Goal: Task Accomplishment & Management: Use online tool/utility

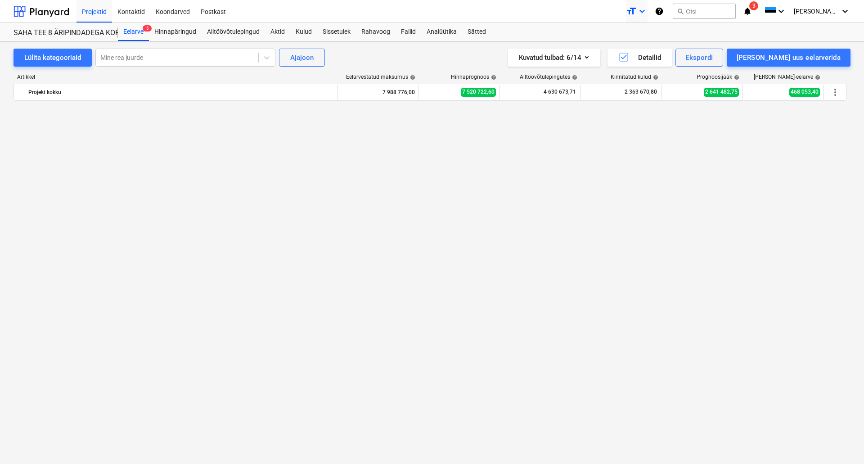
scroll to position [3196, 0]
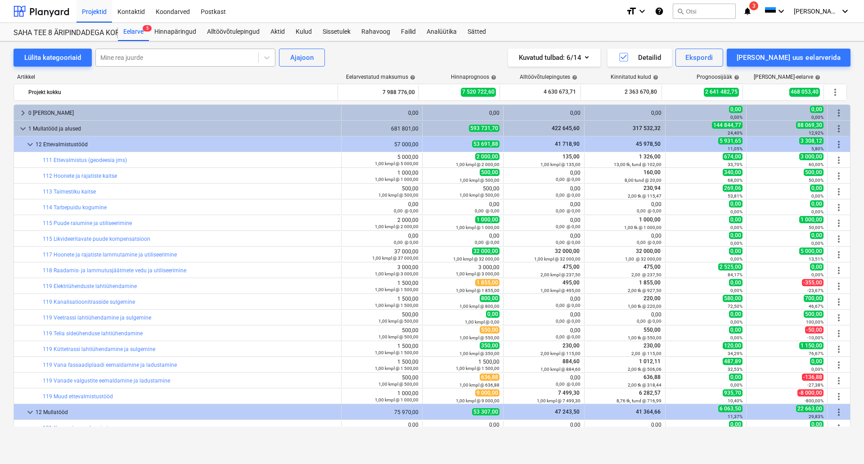
click at [127, 59] on div at bounding box center [177, 57] width 154 height 9
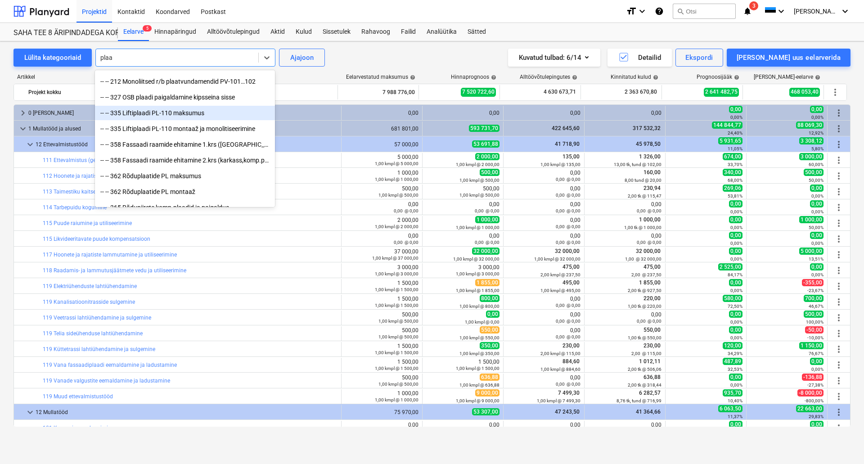
scroll to position [45, 0]
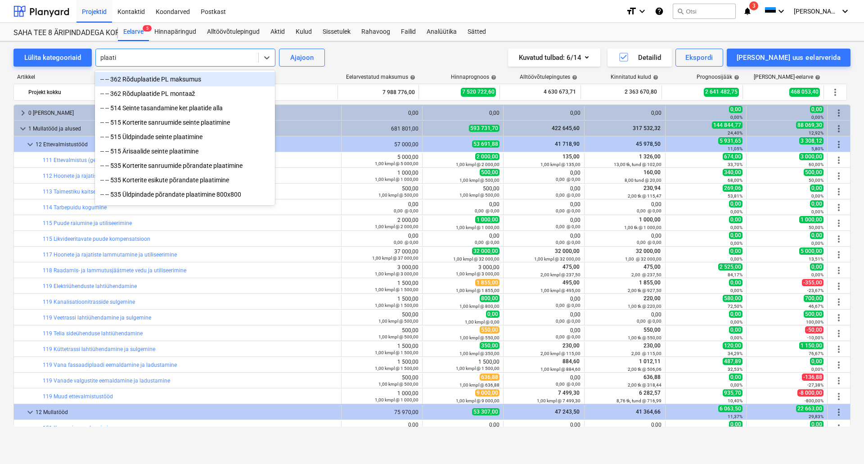
type input "plaatim"
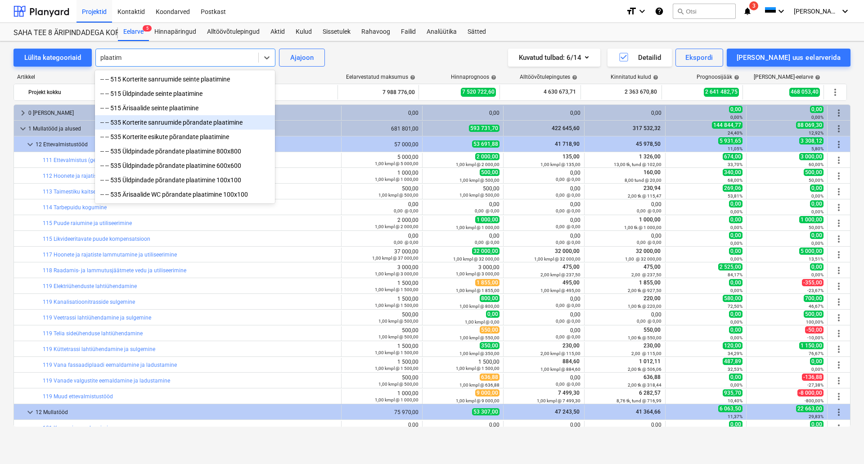
click at [168, 123] on div "-- -- 535 Korterite sanruumide põrandate plaatimine" at bounding box center [185, 122] width 180 height 14
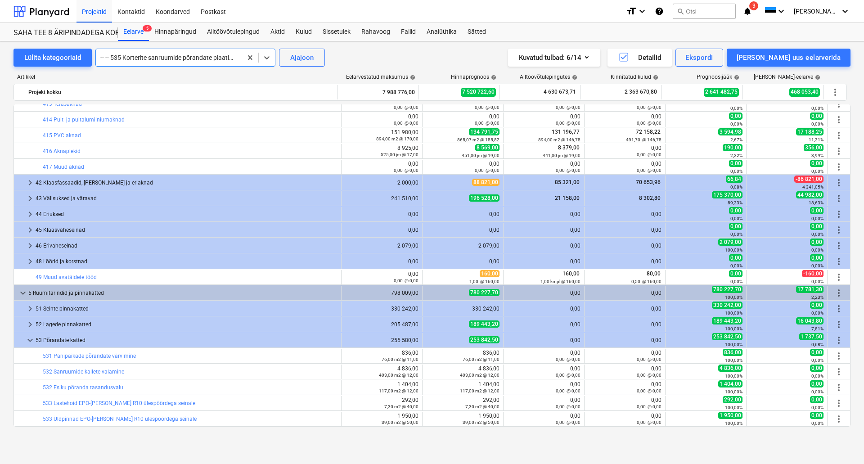
scroll to position [2825, 0]
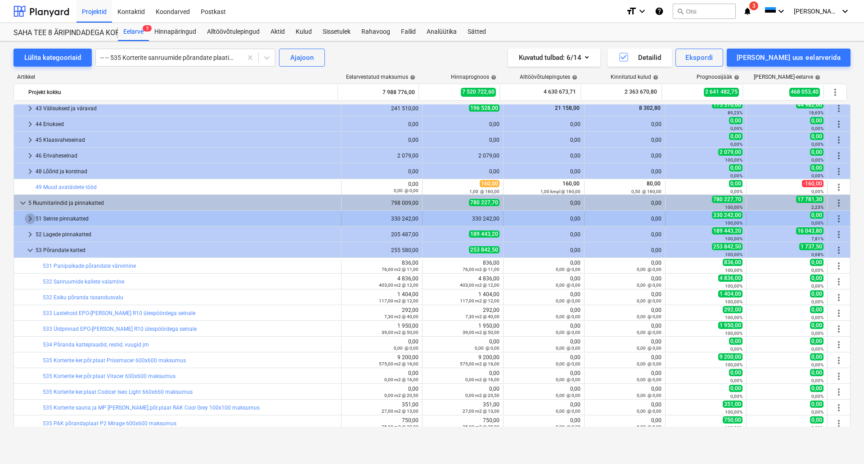
click at [33, 219] on span "keyboard_arrow_right" at bounding box center [30, 218] width 11 height 11
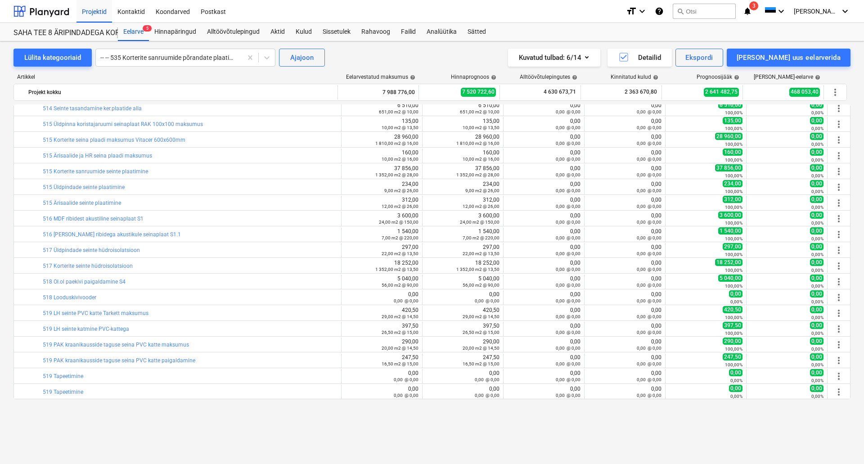
scroll to position [3411, 0]
